Goal: Task Accomplishment & Management: Manage account settings

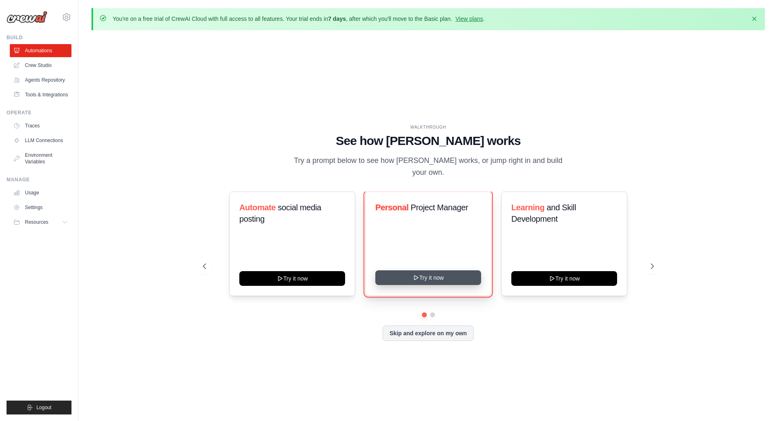
click at [421, 280] on button "Try it now" at bounding box center [428, 277] width 106 height 15
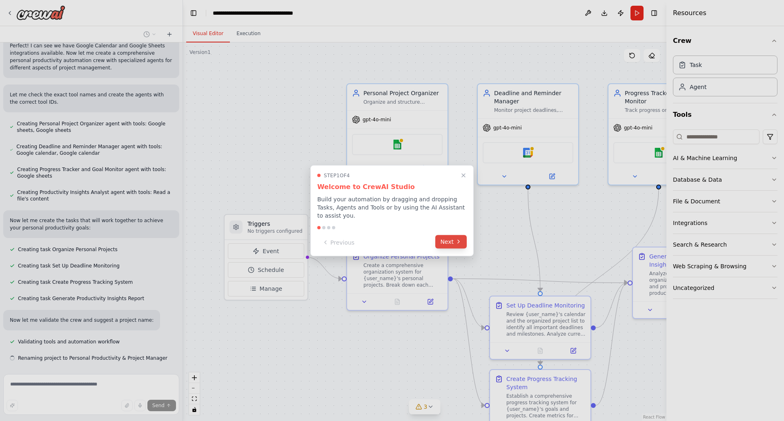
scroll to position [238, 0]
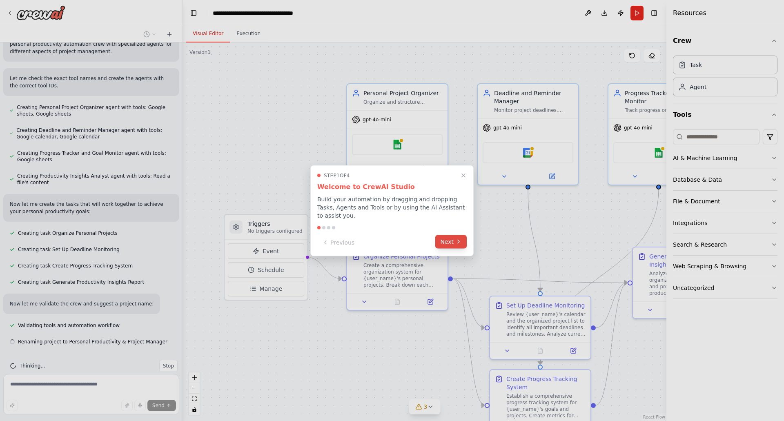
click at [461, 238] on icon at bounding box center [458, 241] width 7 height 7
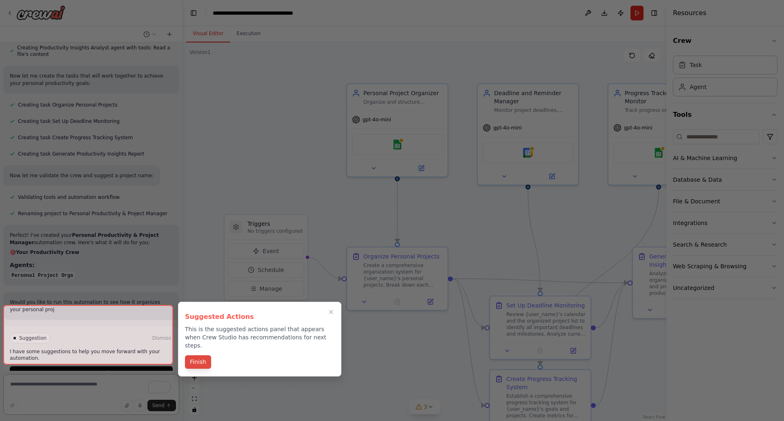
scroll to position [374, 0]
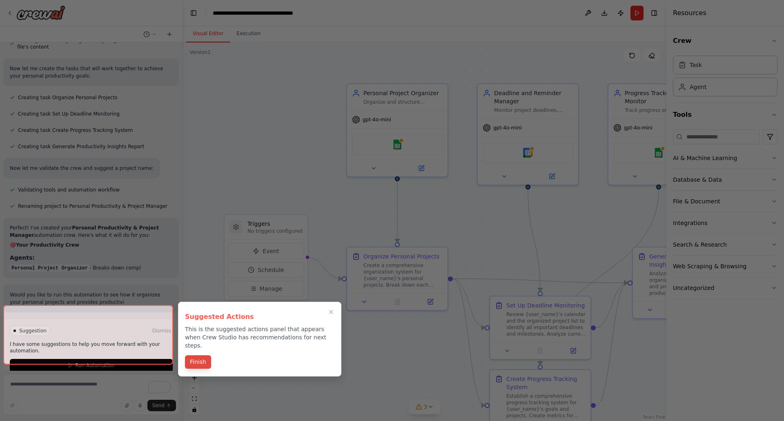
click at [197, 358] on button "Finish" at bounding box center [198, 361] width 26 height 13
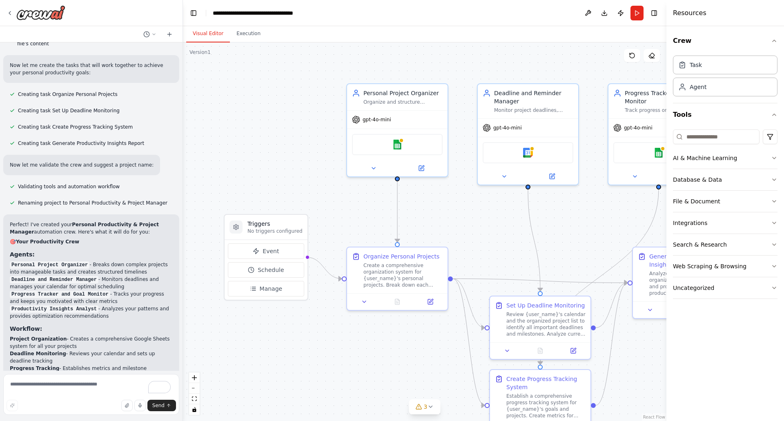
scroll to position [354, 0]
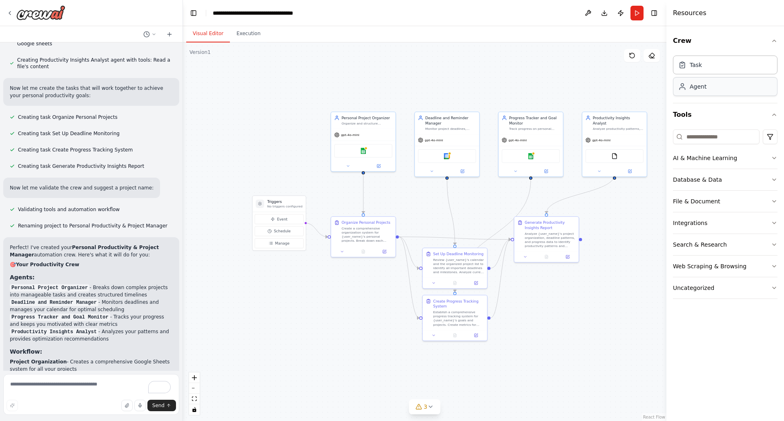
click at [712, 92] on div "Agent" at bounding box center [725, 86] width 105 height 19
click at [714, 65] on div "Task" at bounding box center [725, 64] width 105 height 19
click at [710, 91] on div "Agent" at bounding box center [725, 86] width 105 height 19
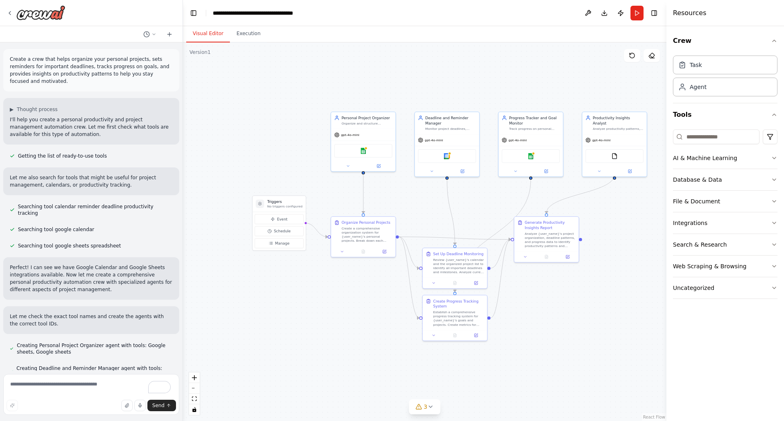
scroll to position [0, 0]
click at [687, 161] on div "AI & Machine Learning" at bounding box center [705, 158] width 64 height 8
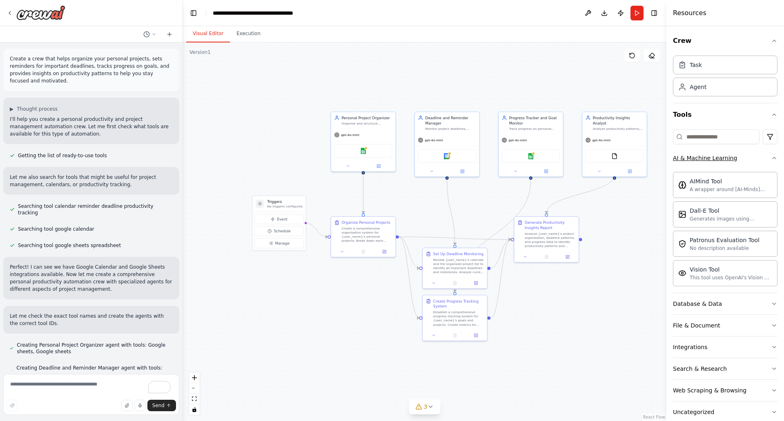
click at [755, 157] on button "AI & Machine Learning" at bounding box center [725, 157] width 105 height 21
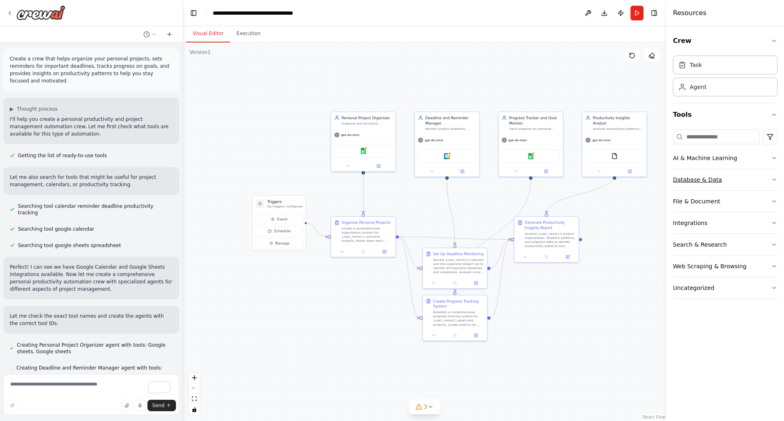
click at [746, 179] on button "Database & Data" at bounding box center [725, 179] width 105 height 21
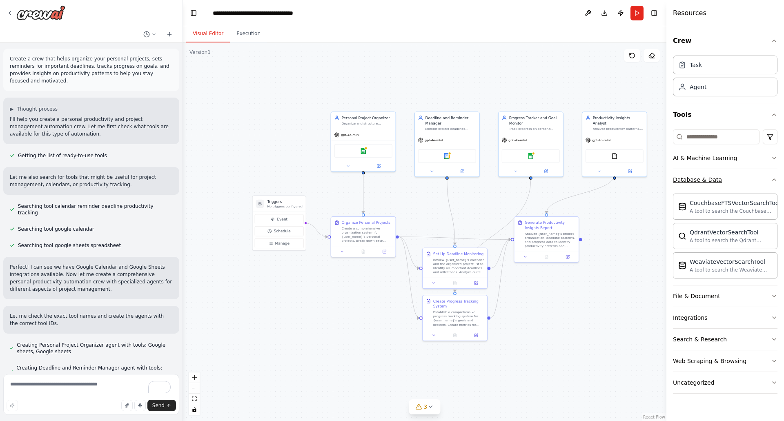
click at [746, 179] on button "Database & Data" at bounding box center [725, 179] width 105 height 21
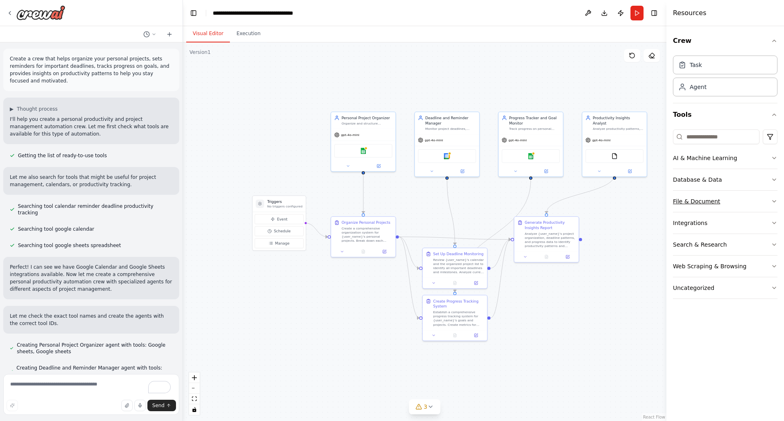
click at [742, 195] on button "File & Document" at bounding box center [725, 201] width 105 height 21
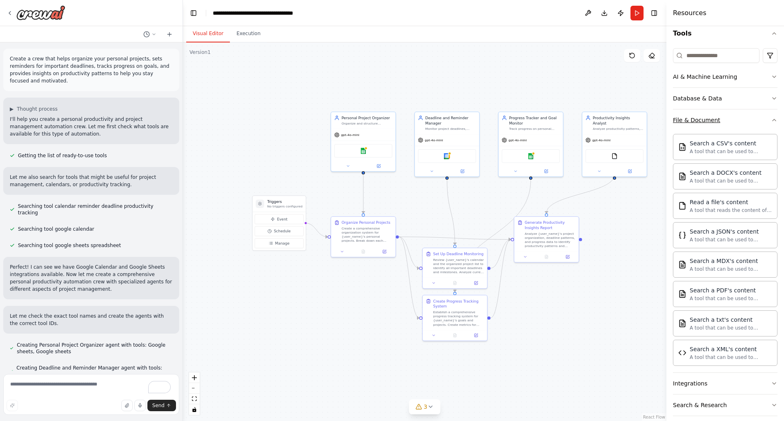
scroll to position [80, 0]
click at [753, 128] on button "File & Document" at bounding box center [725, 121] width 105 height 21
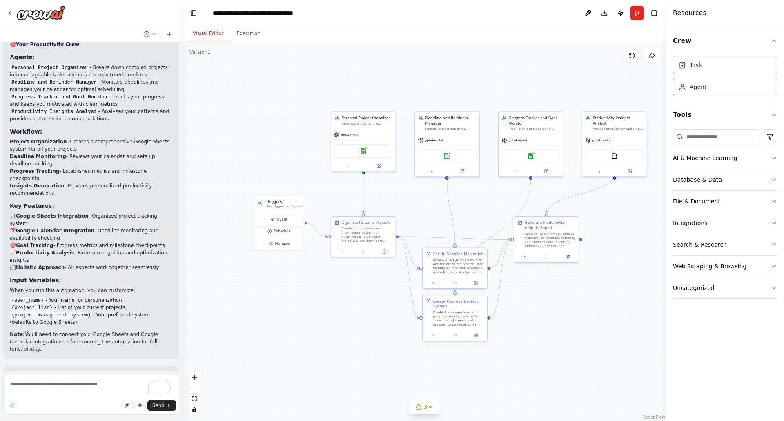
scroll to position [633, 0]
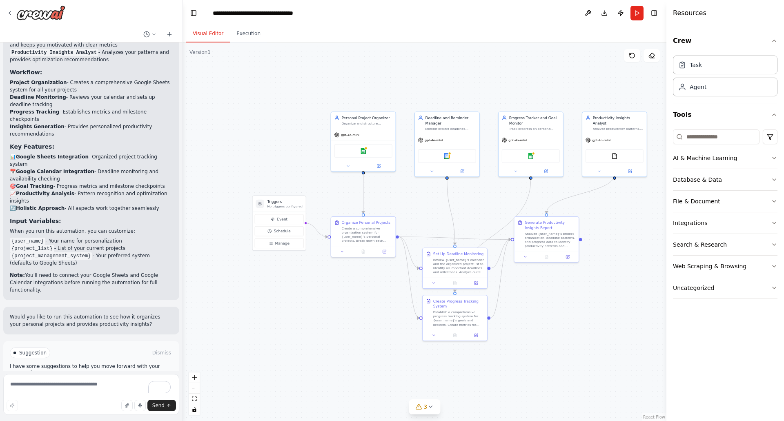
click at [71, 385] on icon at bounding box center [70, 387] width 5 height 5
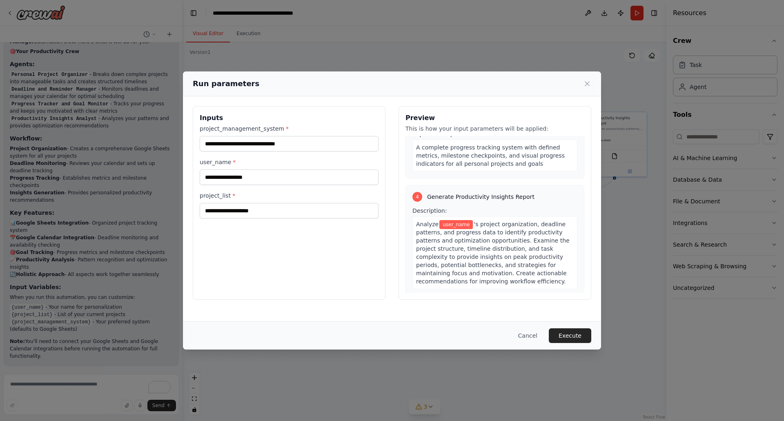
scroll to position [501, 0]
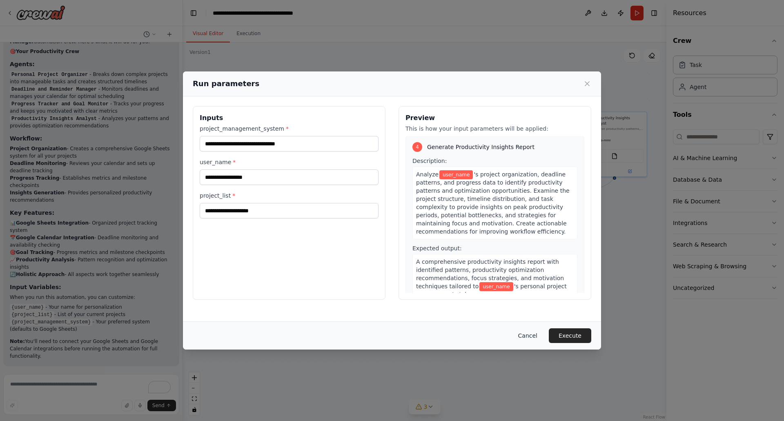
click at [530, 333] on button "Cancel" at bounding box center [528, 335] width 32 height 15
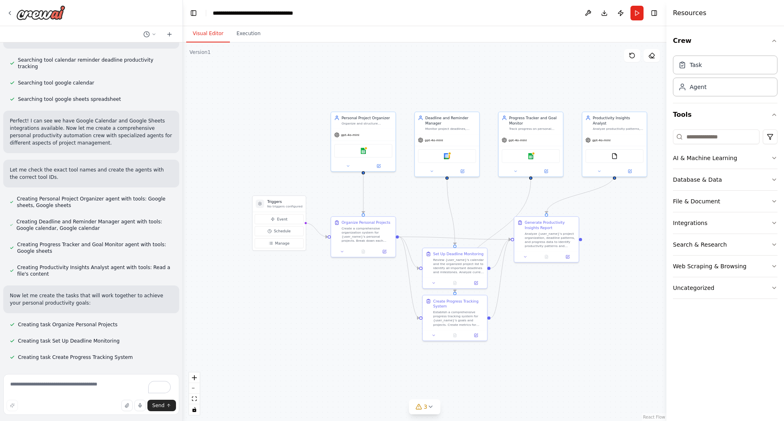
scroll to position [0, 0]
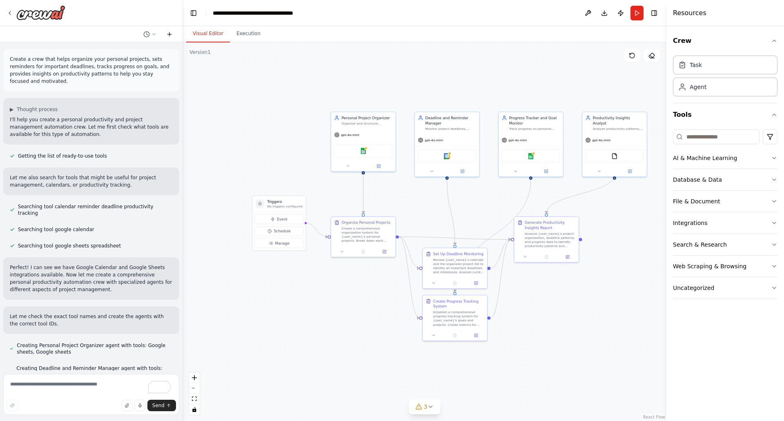
click at [168, 36] on icon at bounding box center [169, 34] width 7 height 7
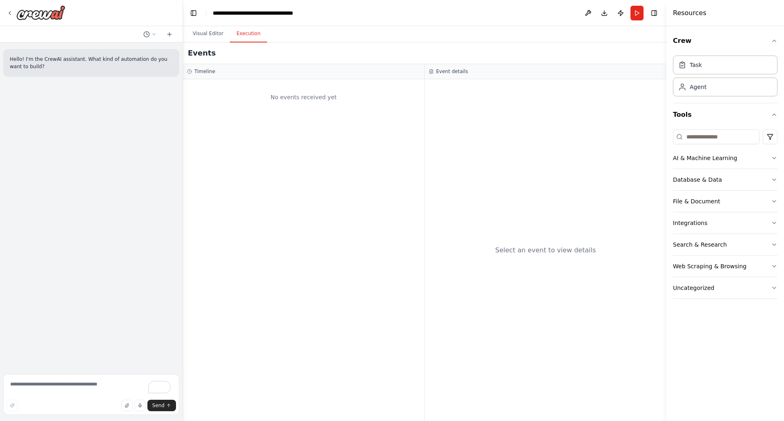
click at [248, 34] on button "Execution" at bounding box center [248, 33] width 37 height 17
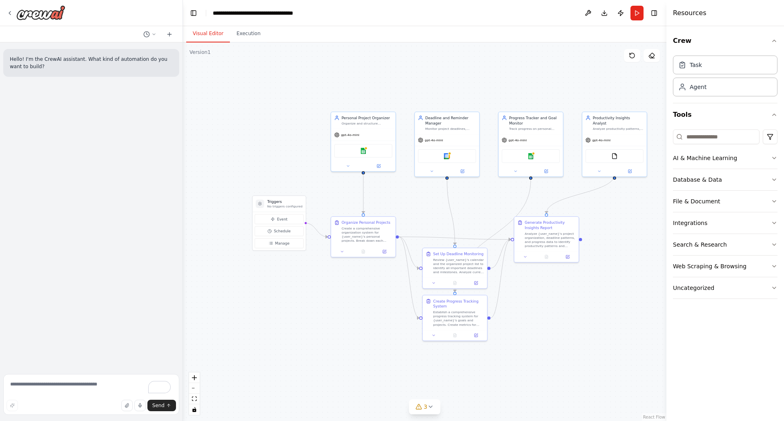
click at [199, 35] on button "Visual Editor" at bounding box center [208, 33] width 44 height 17
click at [169, 34] on icon at bounding box center [169, 34] width 4 height 0
click at [11, 11] on icon at bounding box center [10, 13] width 7 height 7
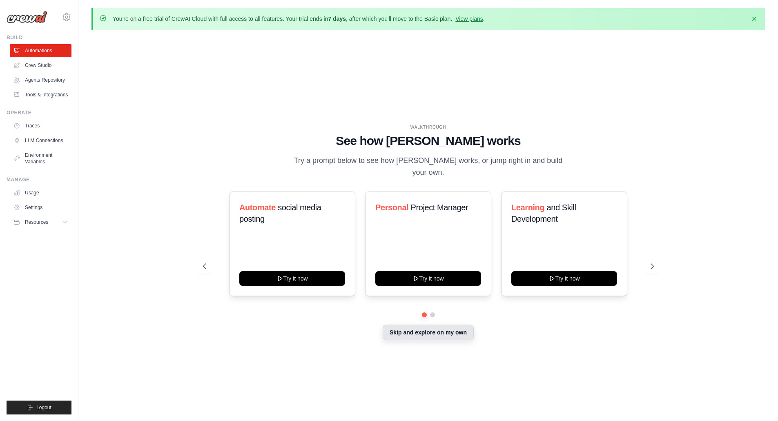
click at [415, 333] on button "Skip and explore on my own" at bounding box center [428, 333] width 91 height 16
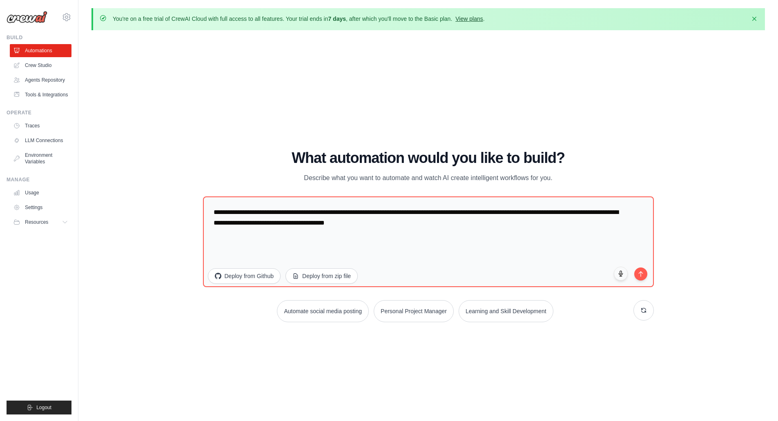
click at [483, 17] on link "View plans" at bounding box center [468, 19] width 27 height 7
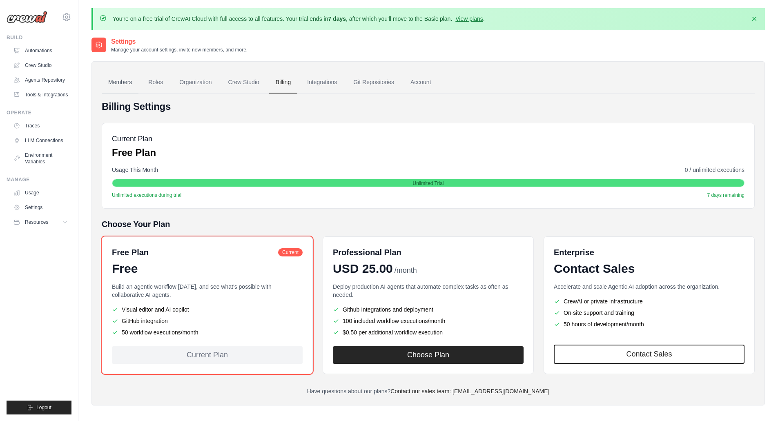
click at [124, 84] on link "Members" at bounding box center [120, 82] width 37 height 22
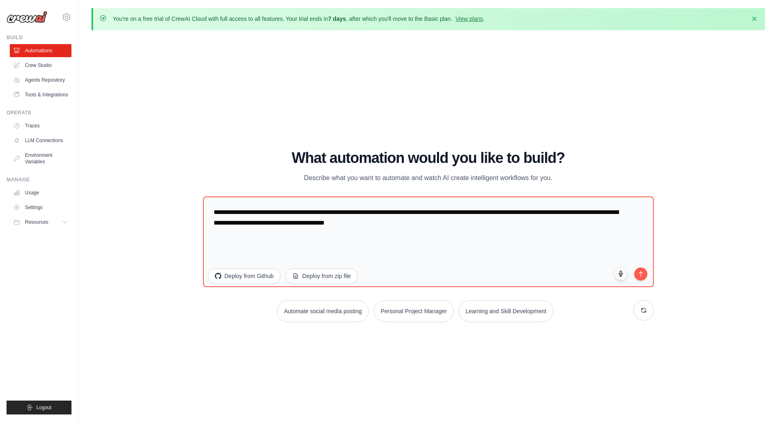
scroll to position [28, 0]
